Goal: Find contact information: Find contact information

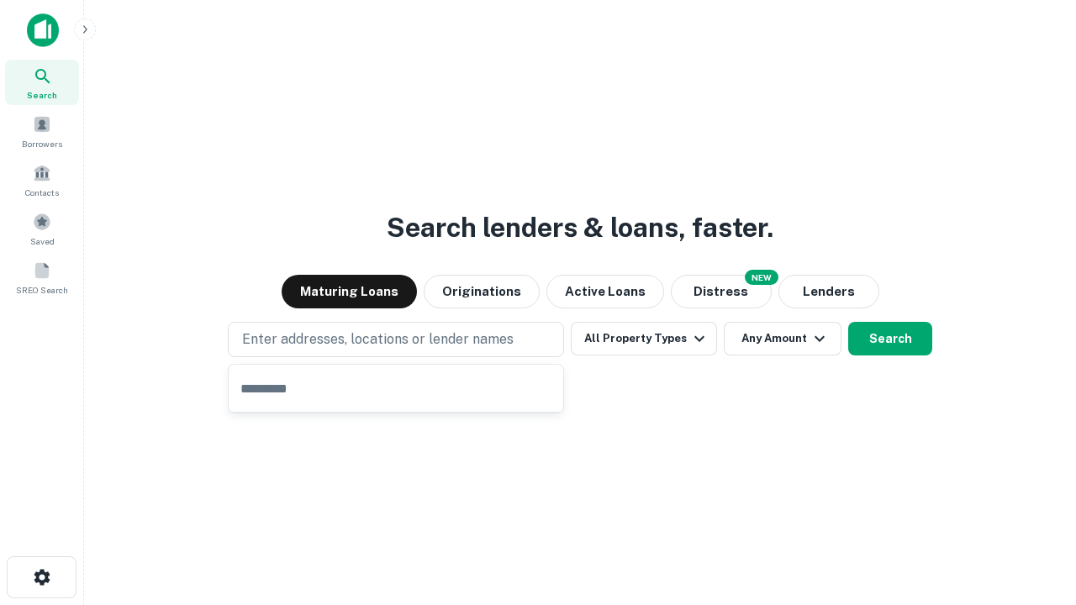
type input "**********"
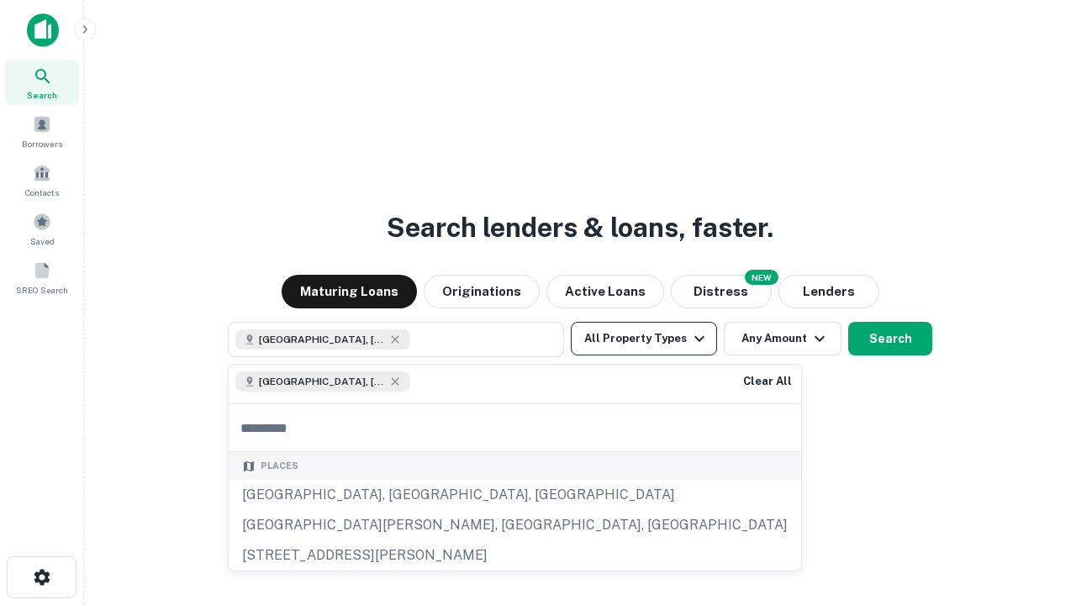
click at [644, 339] on button "All Property Types" at bounding box center [644, 339] width 146 height 34
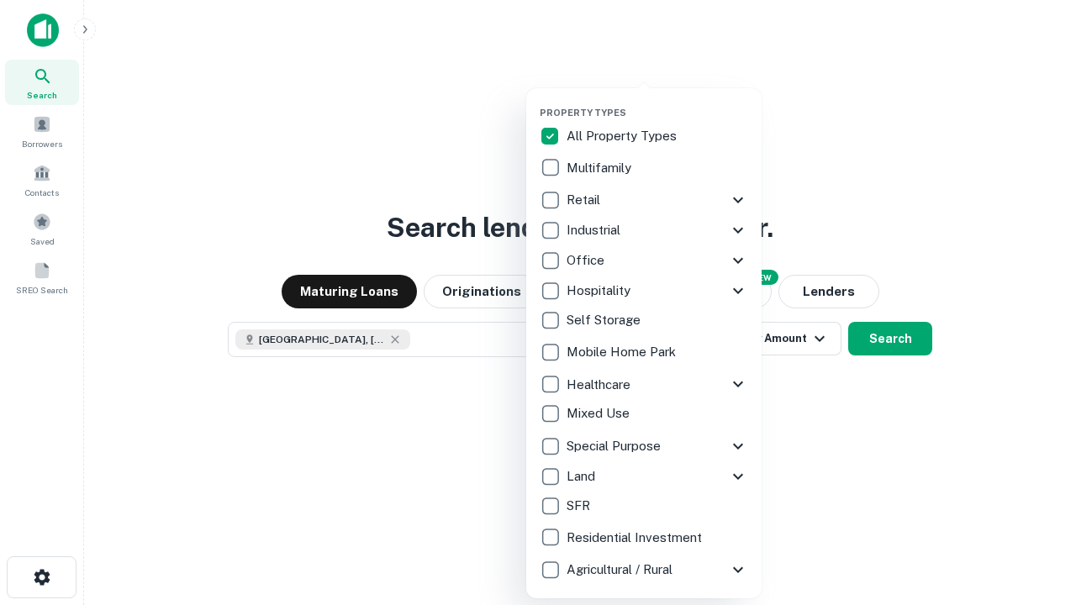
click at [657, 102] on button "button" at bounding box center [657, 102] width 235 height 1
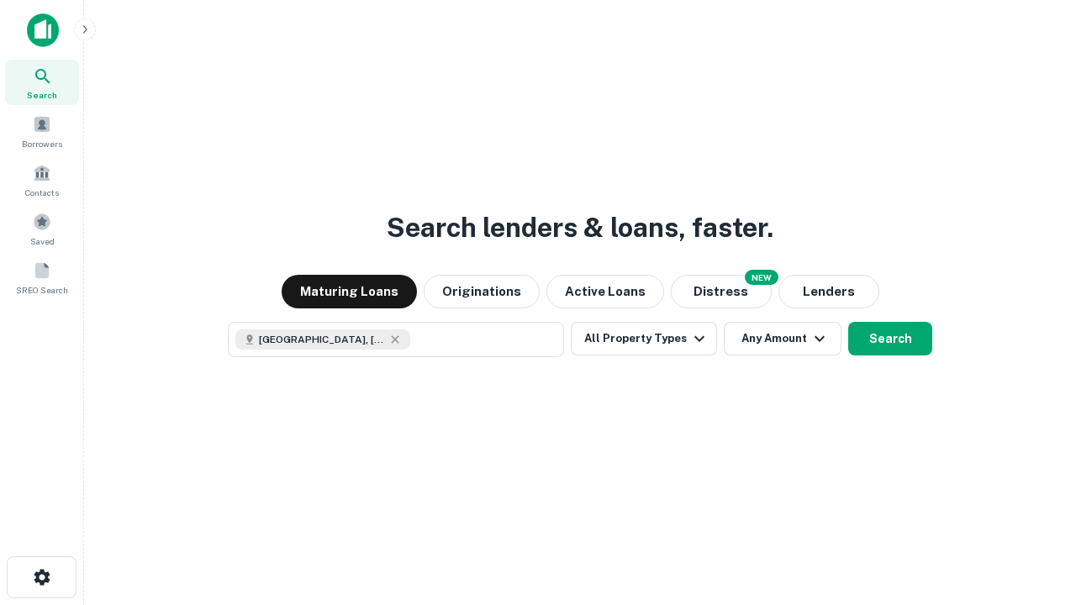
scroll to position [27, 0]
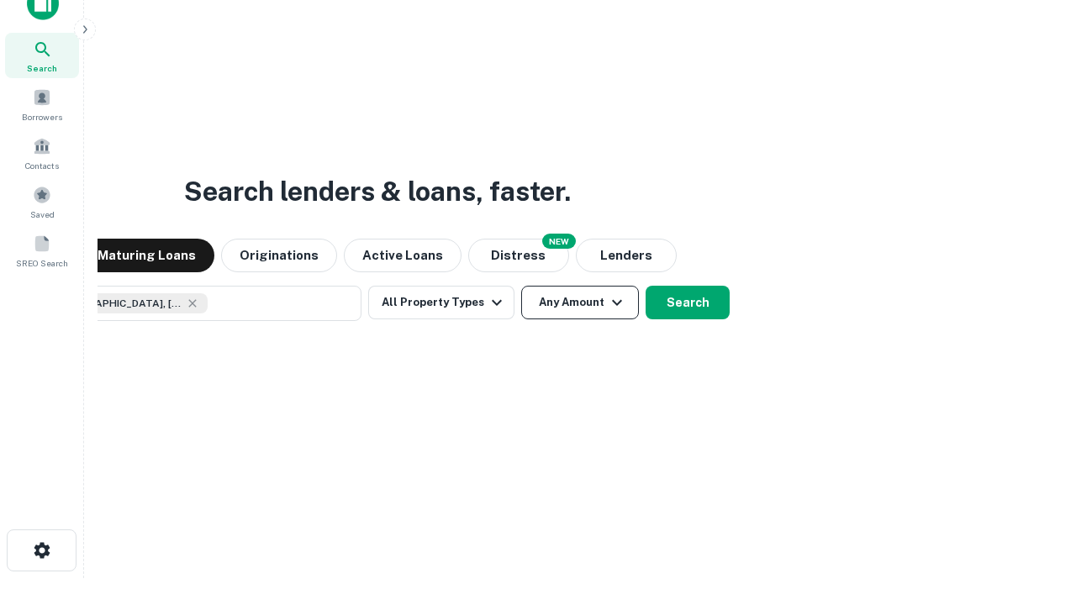
click at [521, 286] on button "Any Amount" at bounding box center [580, 303] width 118 height 34
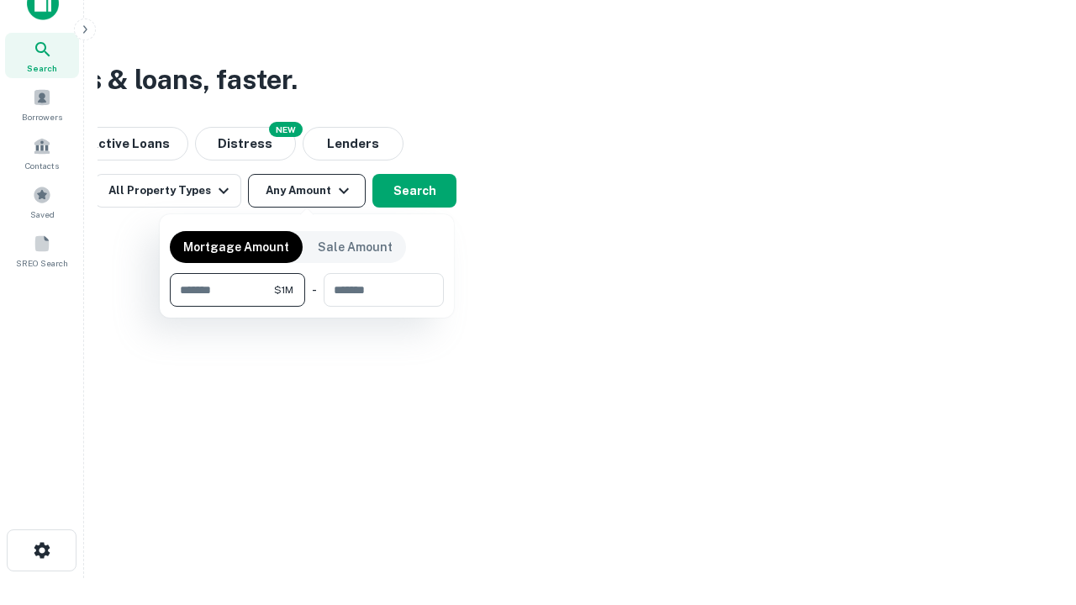
type input "*******"
click at [307, 307] on button "button" at bounding box center [307, 307] width 274 height 1
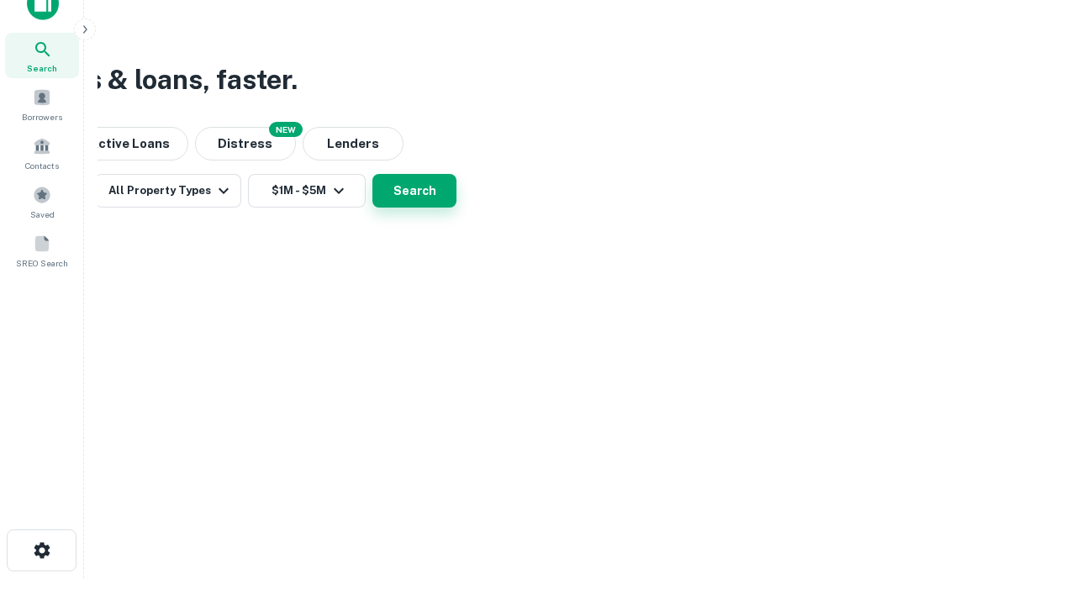
click at [456, 208] on button "Search" at bounding box center [414, 191] width 84 height 34
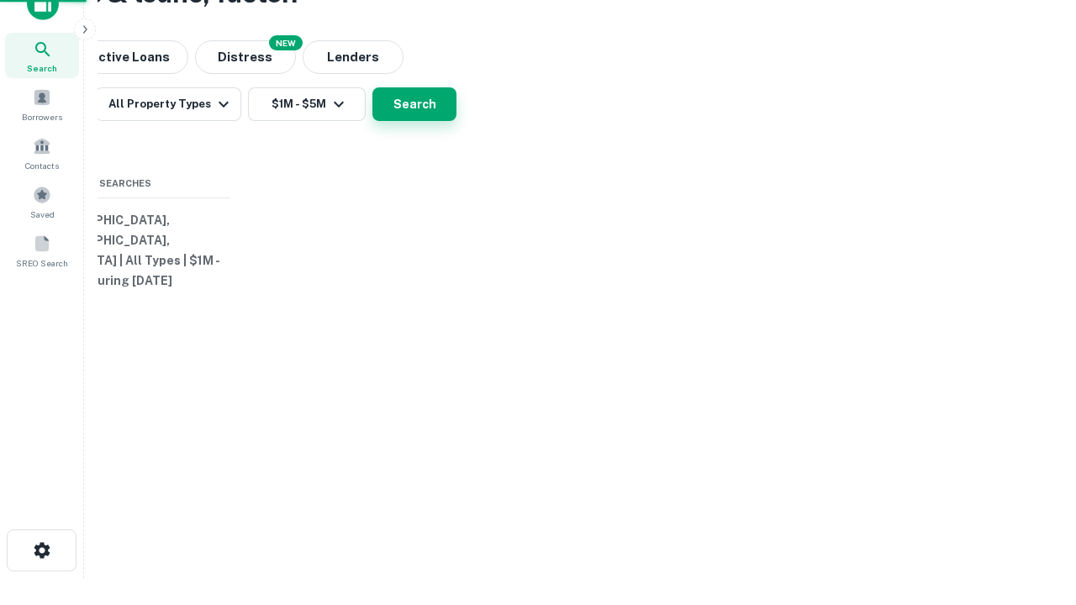
scroll to position [0, 310]
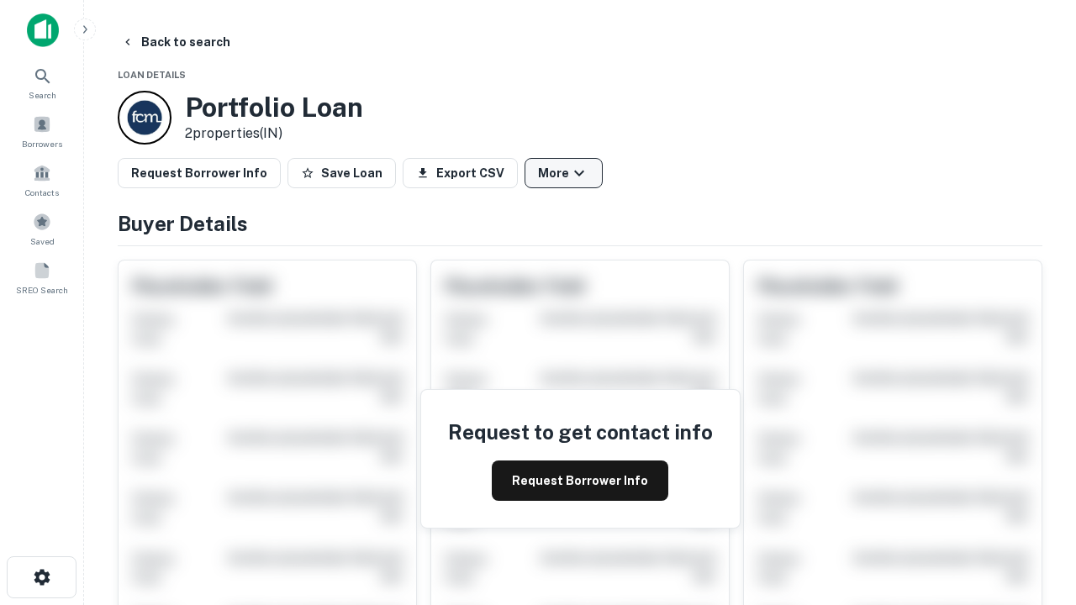
click at [563, 173] on button "More" at bounding box center [563, 173] width 78 height 30
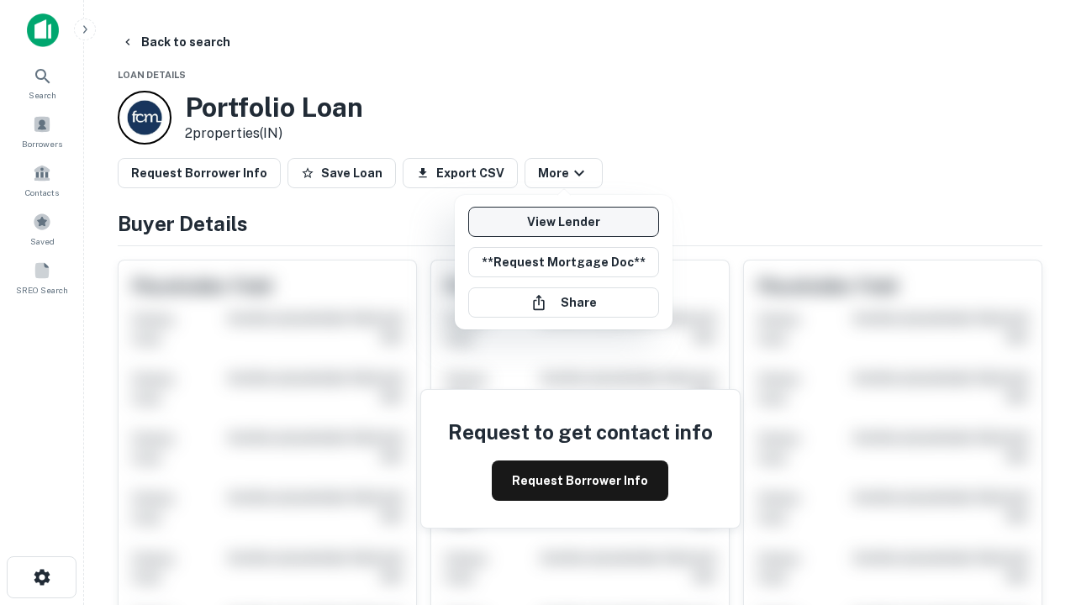
click at [563, 222] on link "View Lender" at bounding box center [563, 222] width 191 height 30
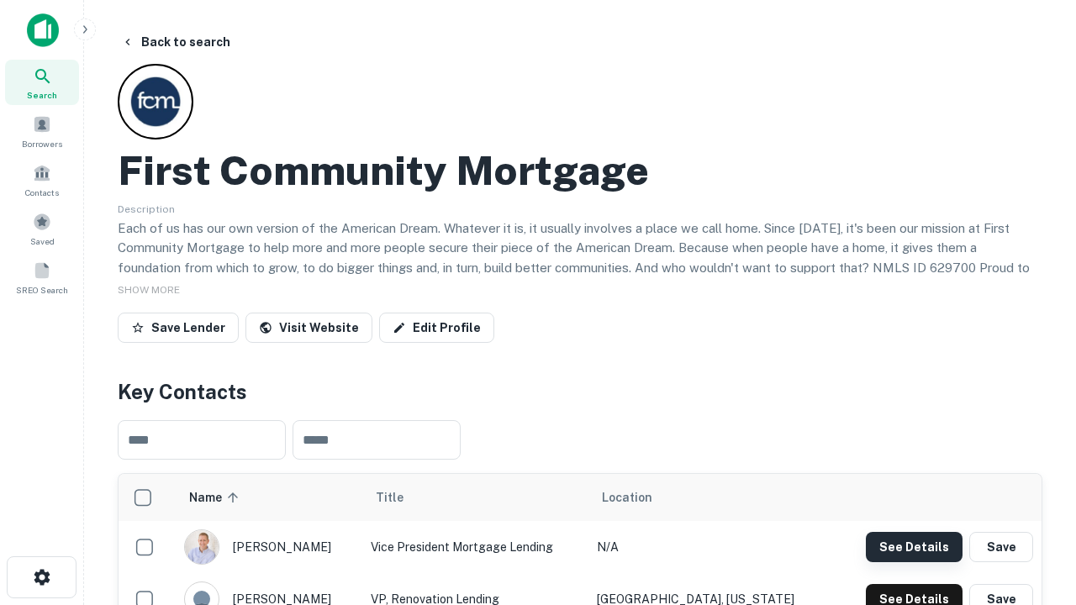
click at [914, 546] on button "See Details" at bounding box center [914, 547] width 97 height 30
click at [41, 577] on icon "button" at bounding box center [42, 577] width 20 height 20
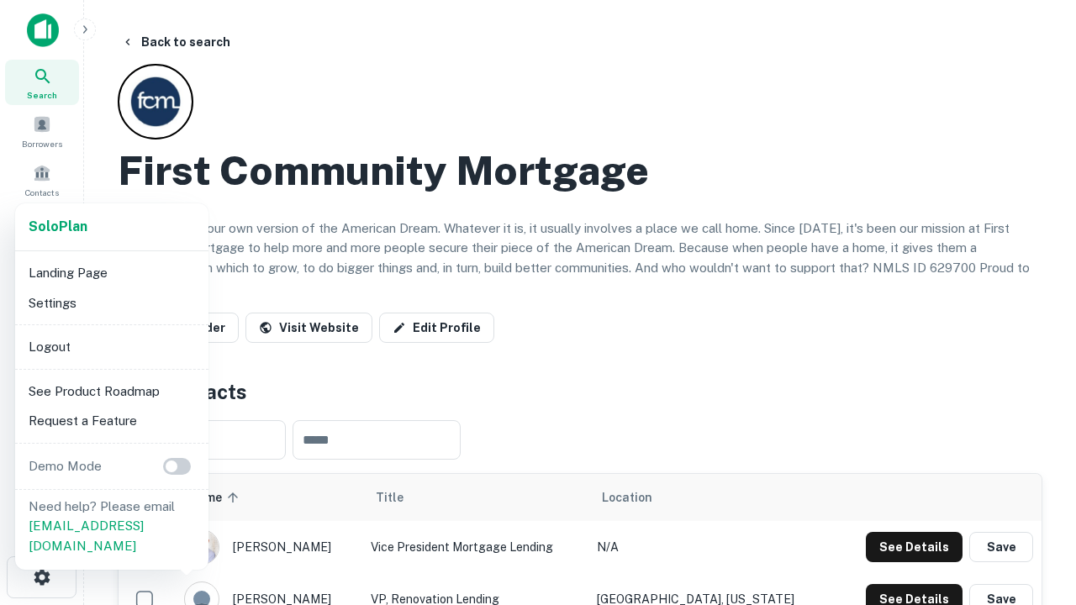
click at [111, 346] on li "Logout" at bounding box center [112, 347] width 180 height 30
